Goal: Task Accomplishment & Management: Manage account settings

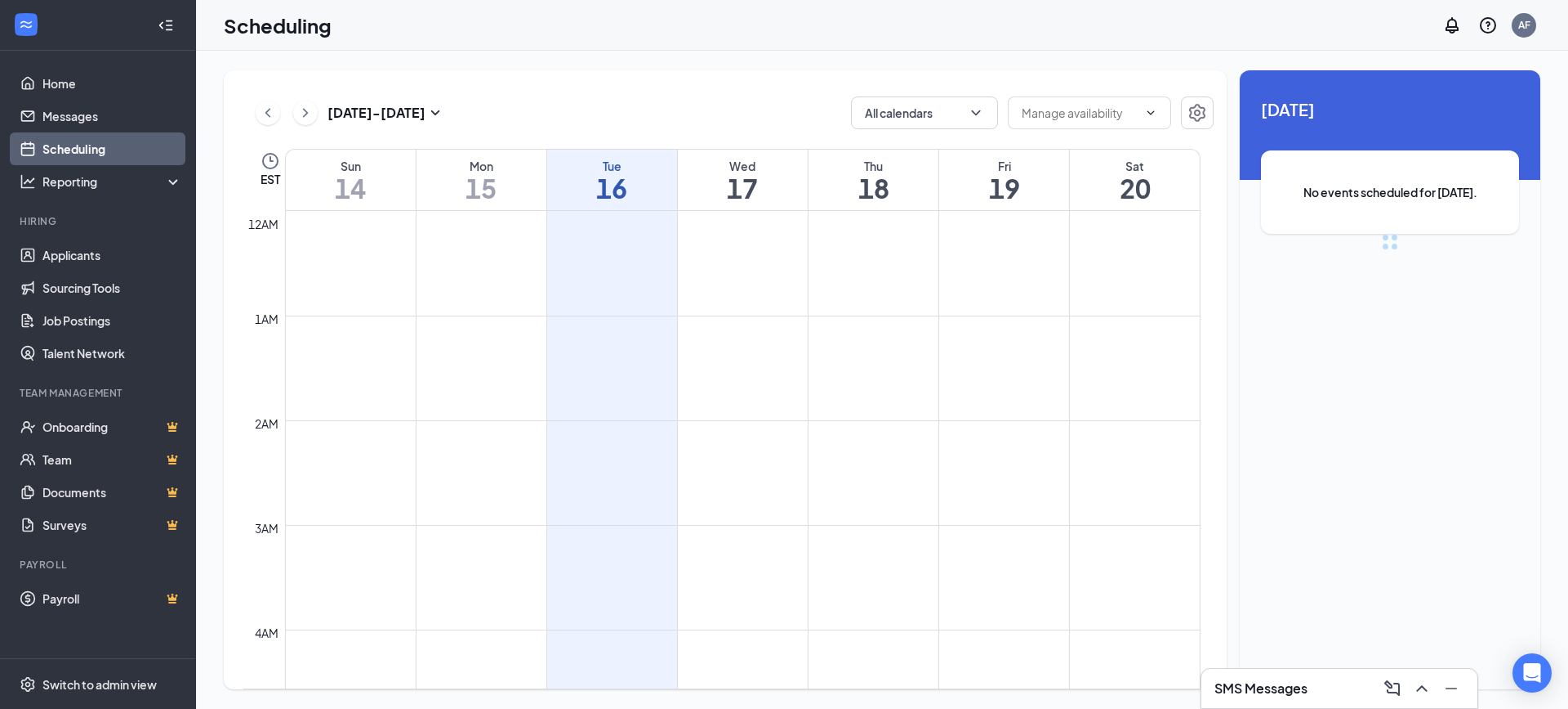
scroll to position [803, 0]
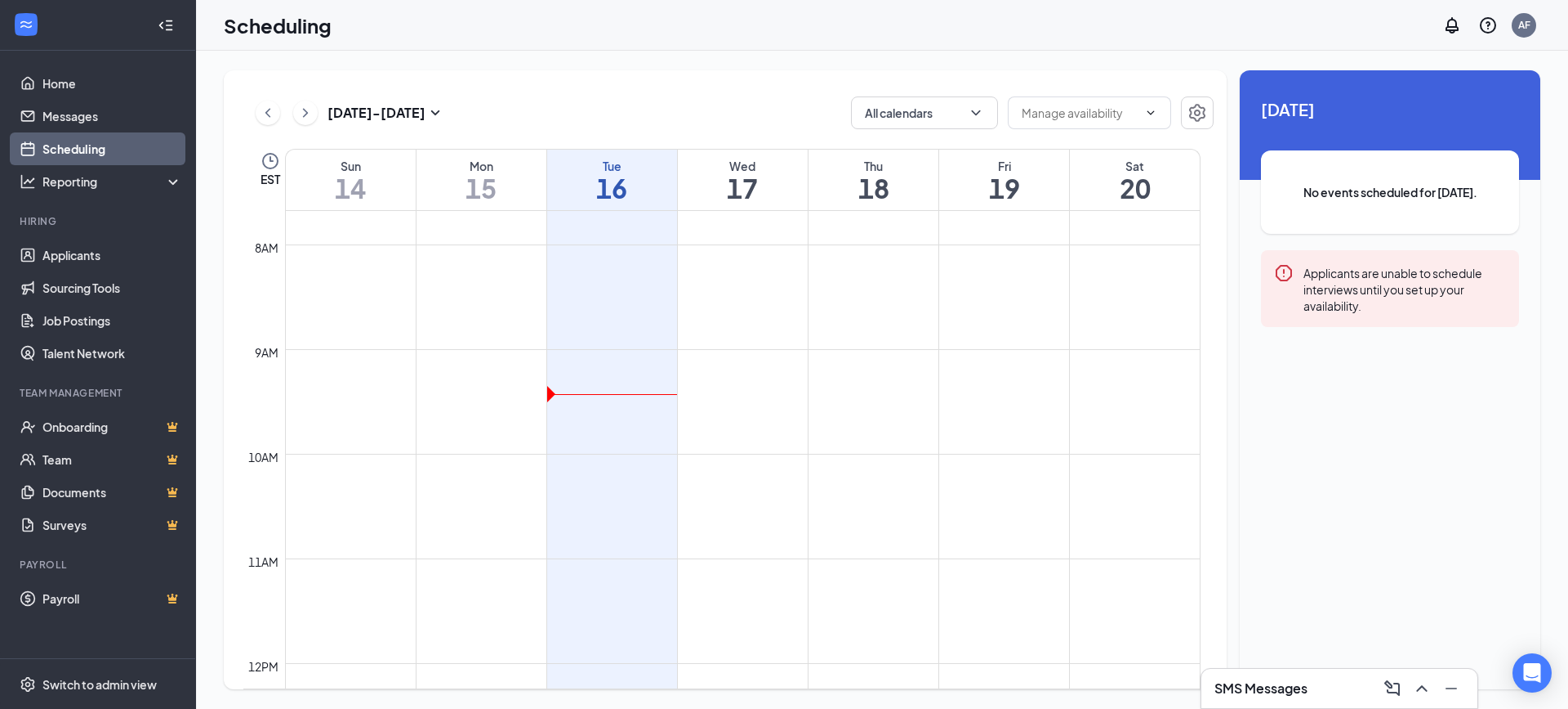
drag, startPoint x: 1089, startPoint y: 190, endPoint x: 1117, endPoint y: 206, distance: 32.2
click at [1117, 206] on div "Sat 20" at bounding box center [1135, 180] width 130 height 60
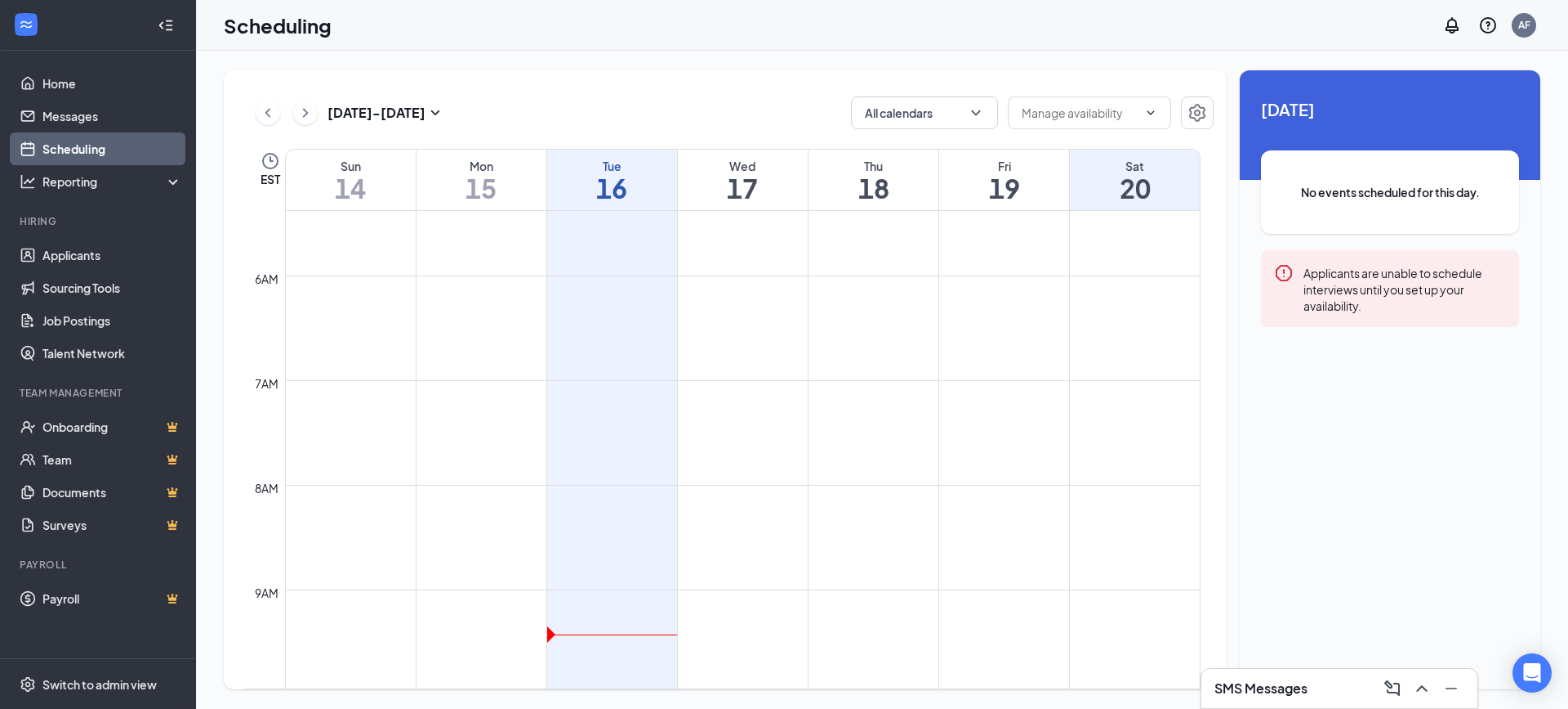
scroll to position [562, 0]
click at [443, 112] on icon "SmallChevronDown" at bounding box center [435, 112] width 19 height 19
type input "[DATE]"
click at [350, 299] on div "21" at bounding box center [352, 300] width 19 height 19
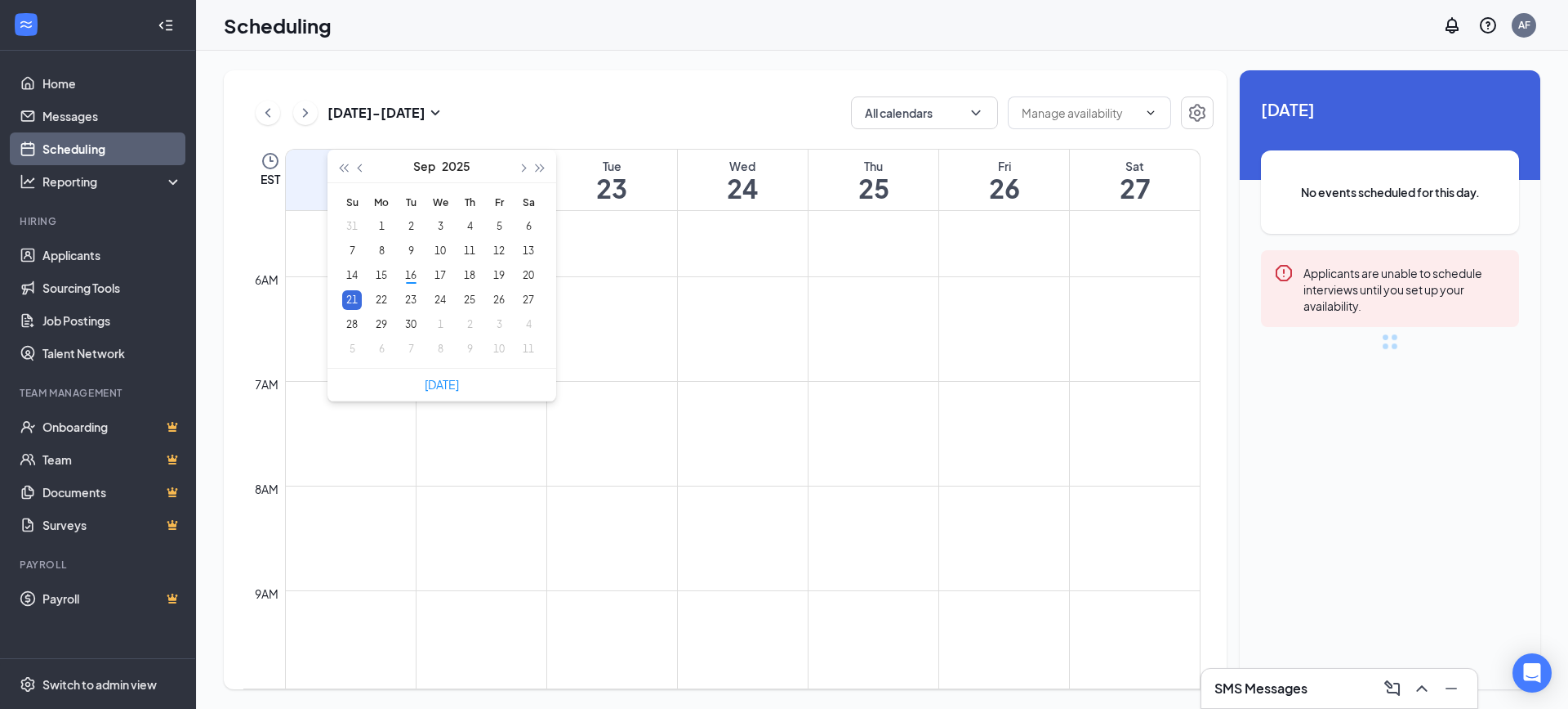
scroll to position [803, 0]
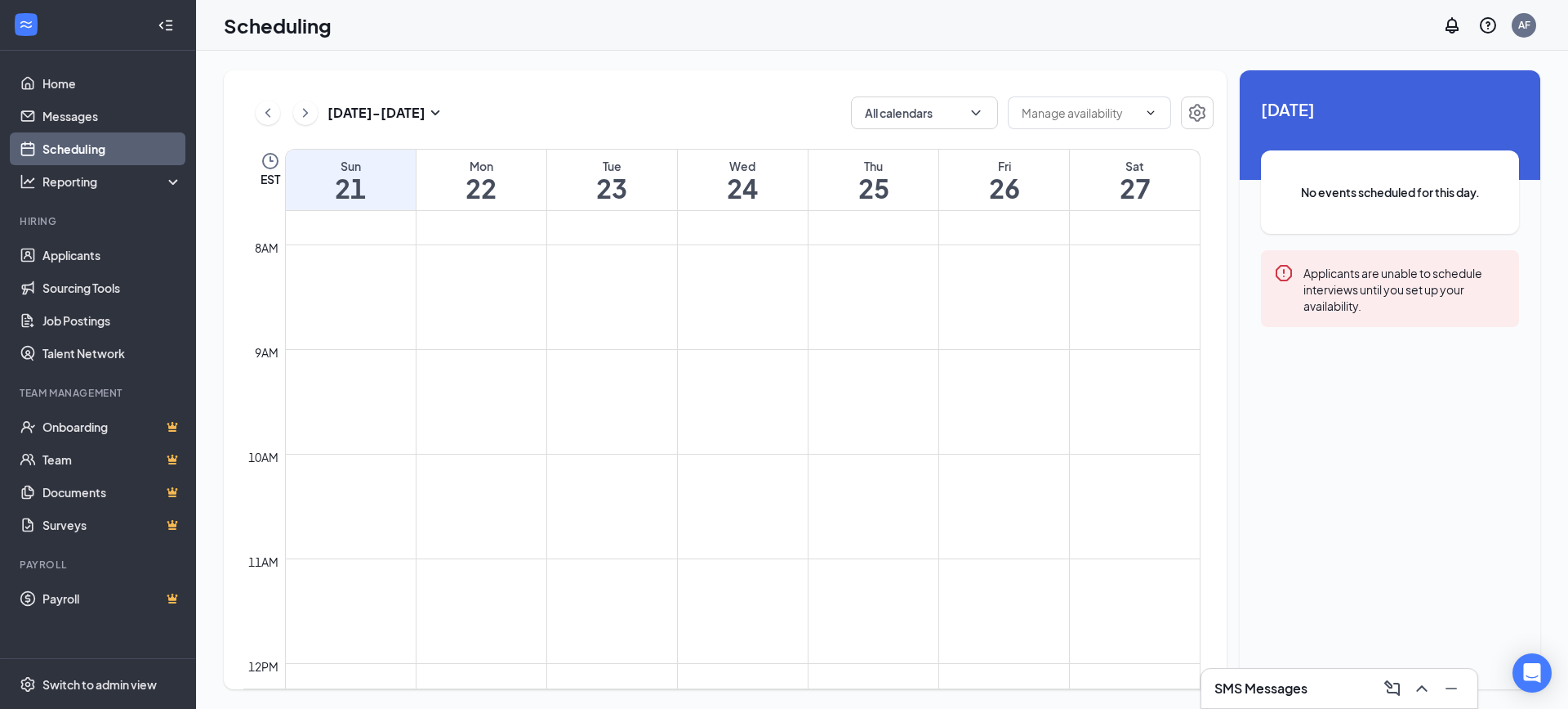
click at [507, 197] on h1 "22" at bounding box center [481, 188] width 130 height 27
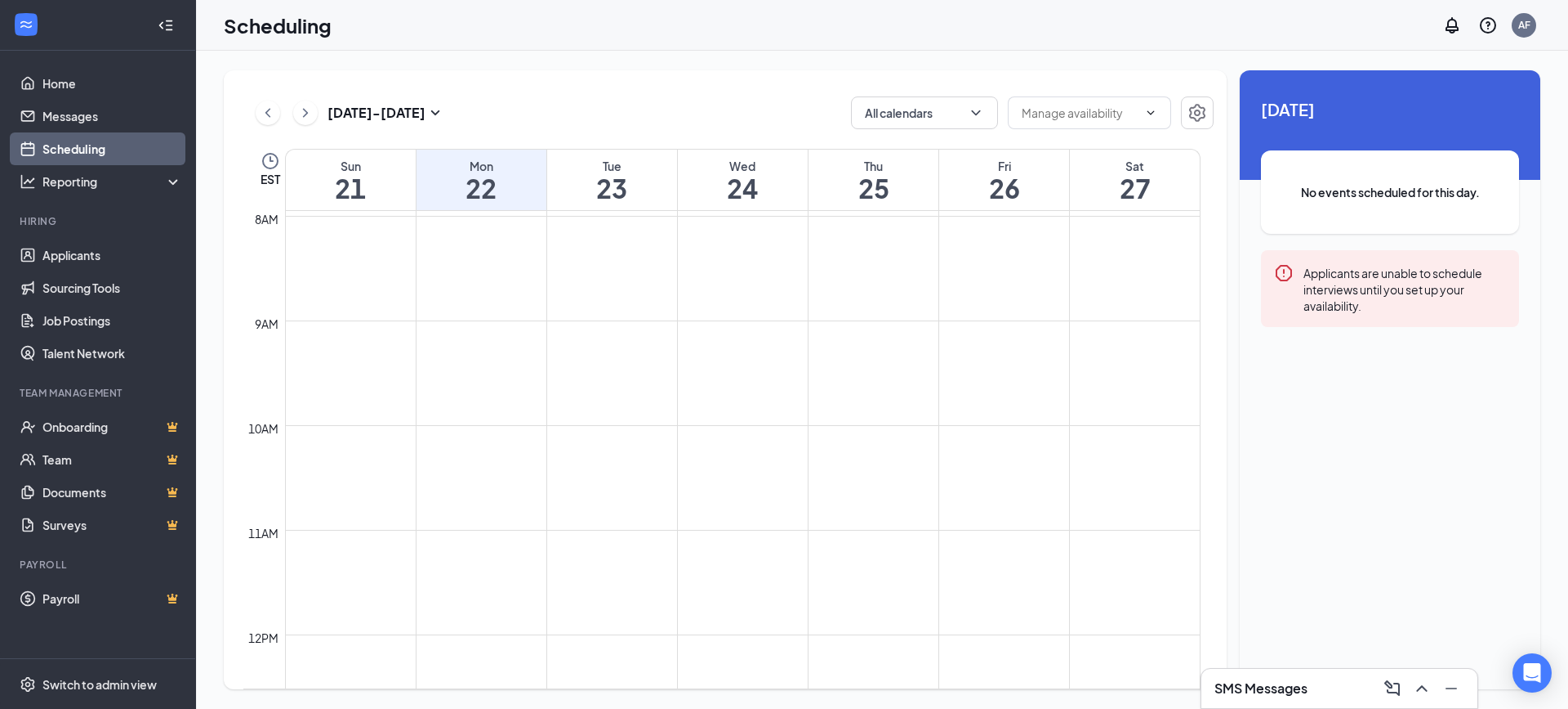
scroll to position [803, 0]
click at [470, 351] on td at bounding box center [742, 362] width 916 height 26
click at [468, 350] on td at bounding box center [742, 362] width 916 height 26
click at [468, 344] on td at bounding box center [742, 335] width 916 height 26
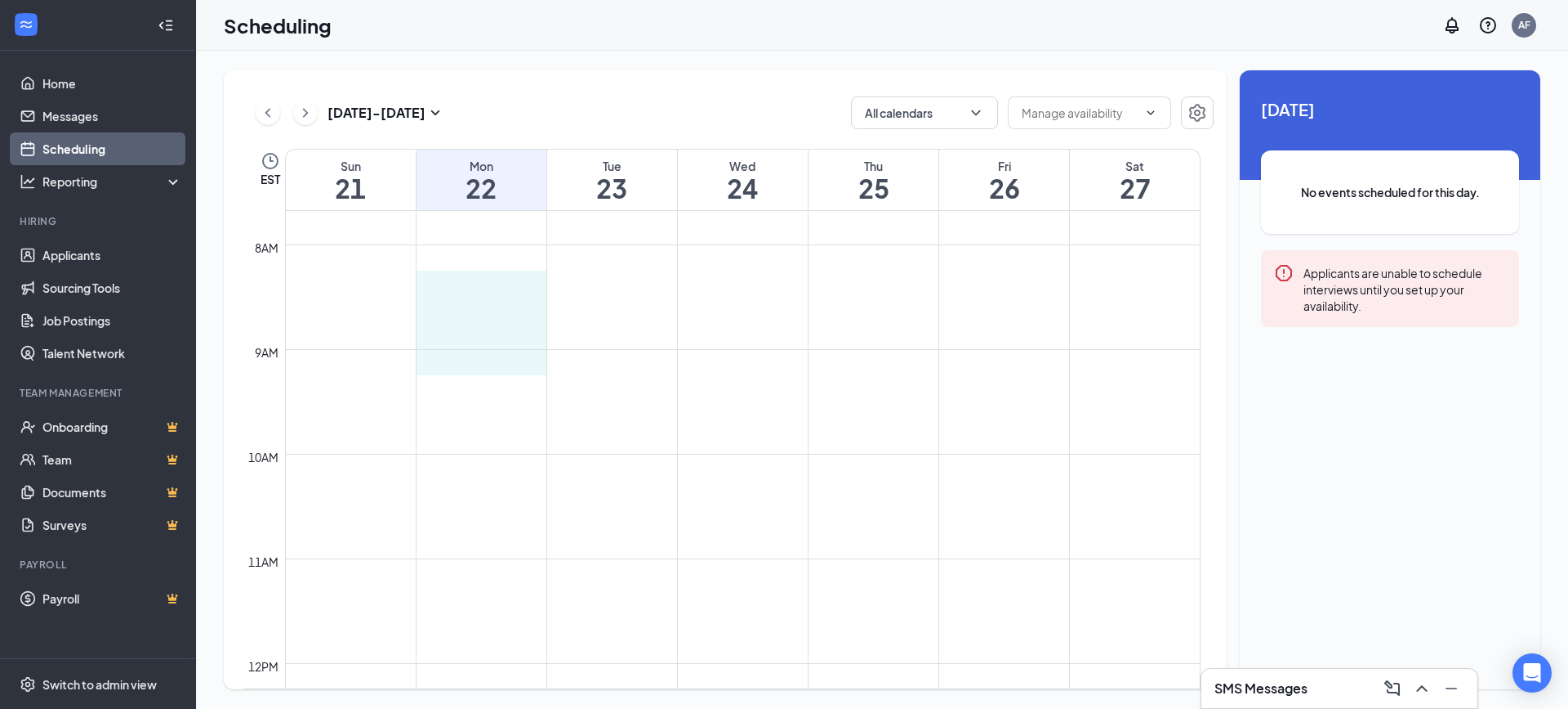
drag, startPoint x: 486, startPoint y: 283, endPoint x: 487, endPoint y: 351, distance: 68.0
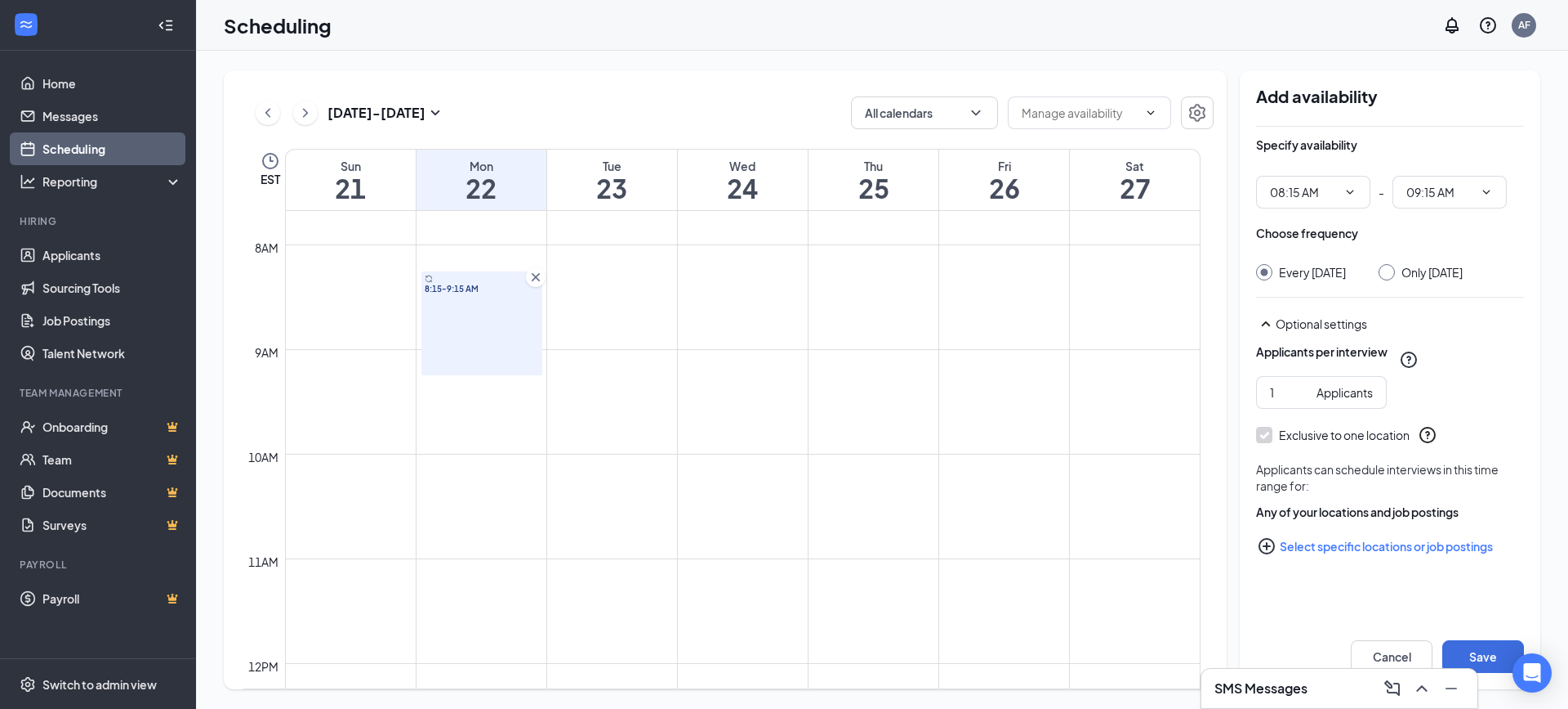
click at [536, 270] on icon "Cross" at bounding box center [536, 277] width 16 height 16
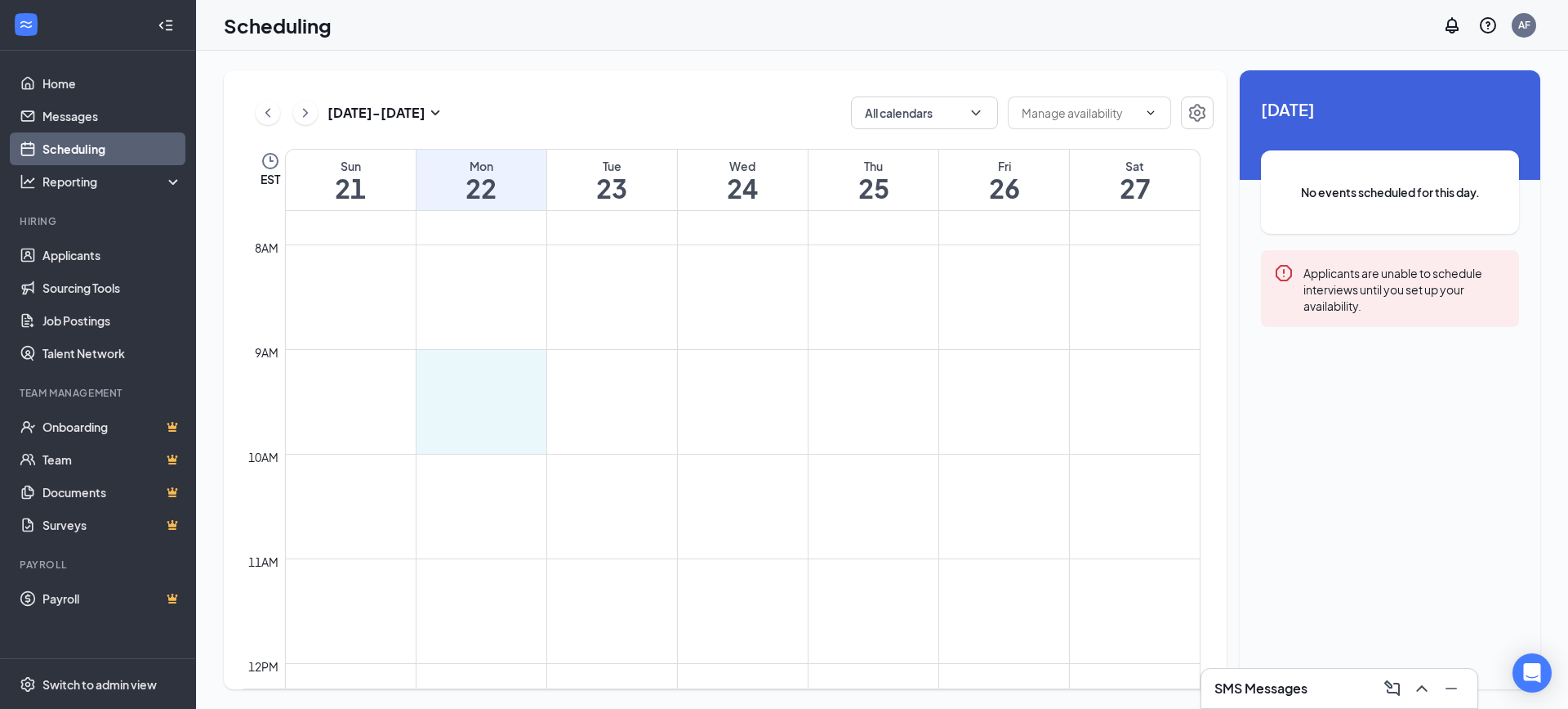
drag, startPoint x: 480, startPoint y: 352, endPoint x: 468, endPoint y: 441, distance: 89.8
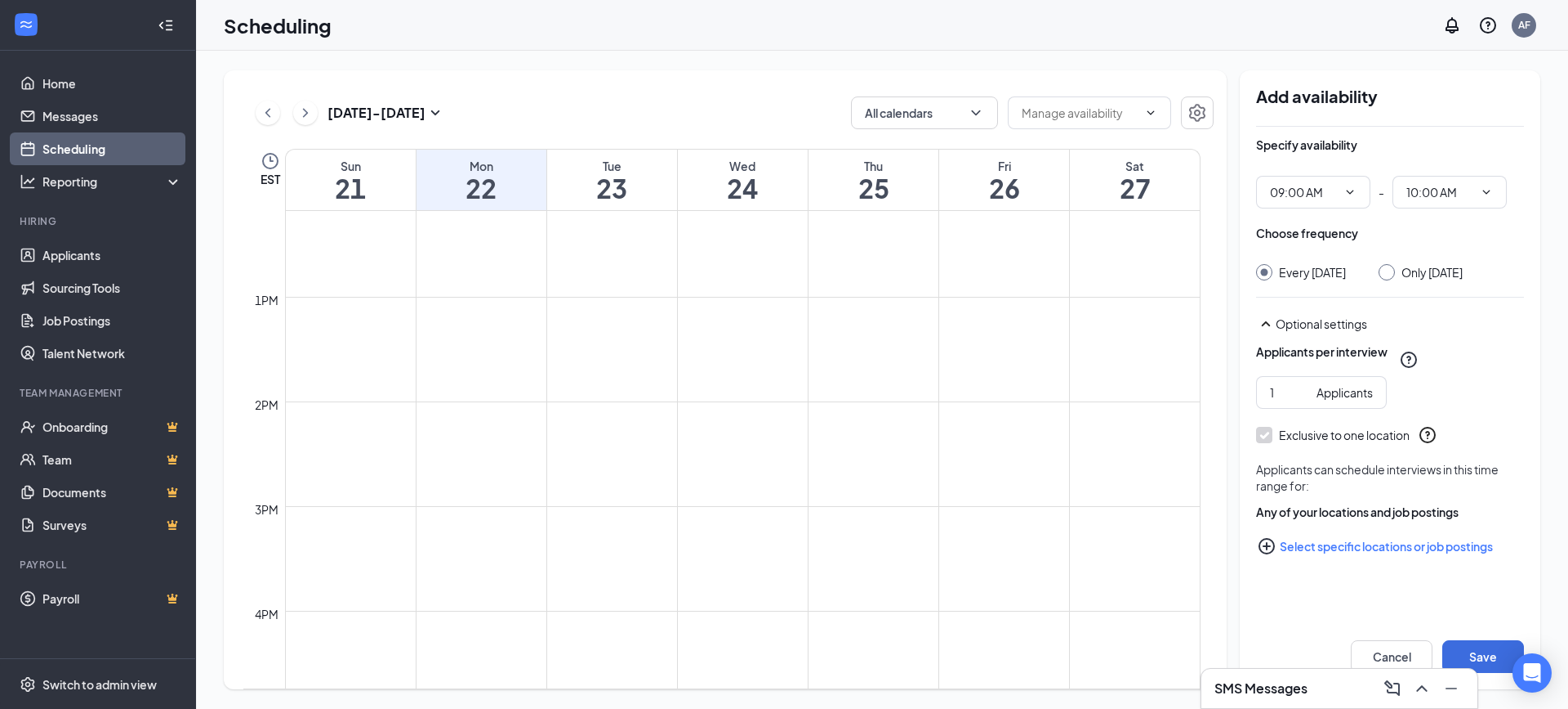
scroll to position [1294, 0]
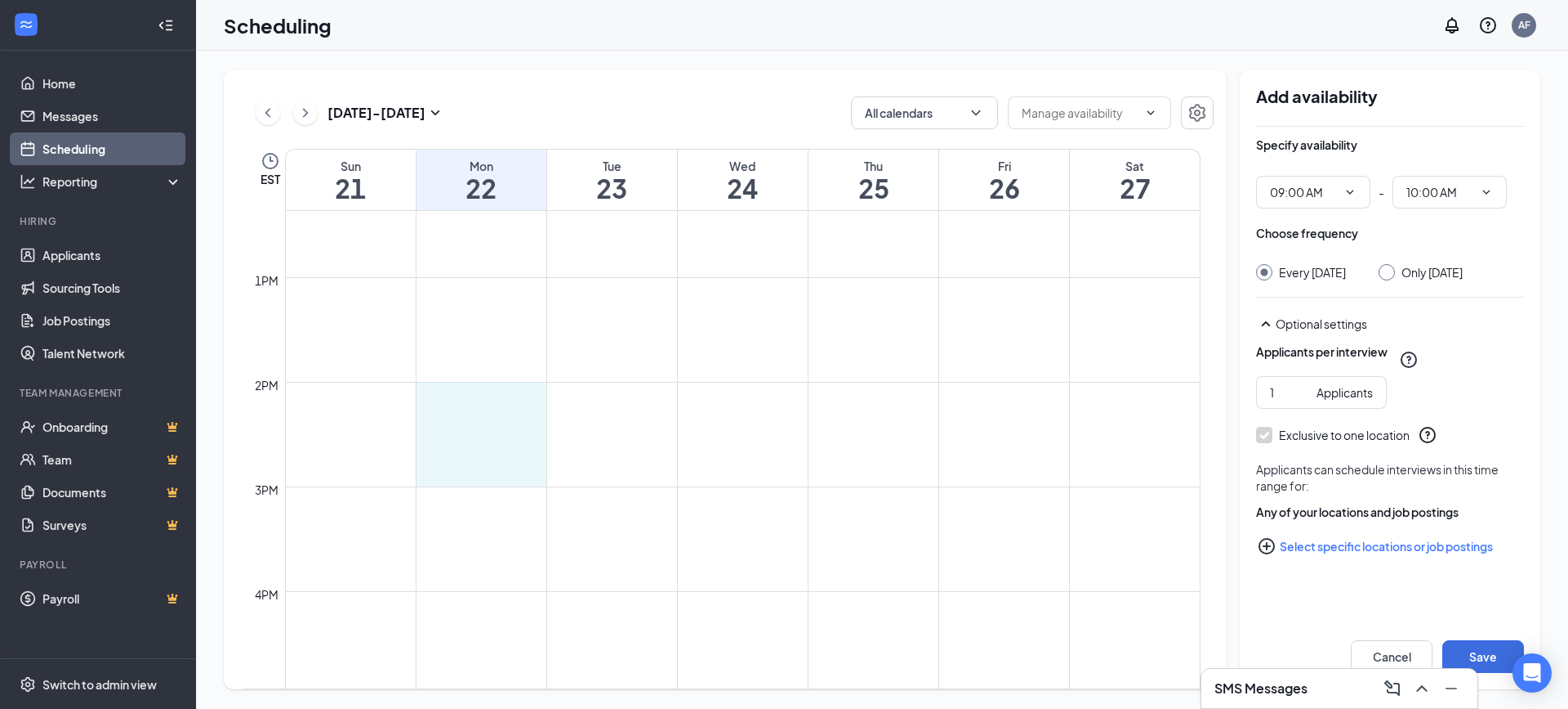
drag, startPoint x: 455, startPoint y: 384, endPoint x: 451, endPoint y: 481, distance: 97.1
click at [1471, 651] on button "Save" at bounding box center [1483, 656] width 81 height 33
